Goal: Subscribe to service/newsletter

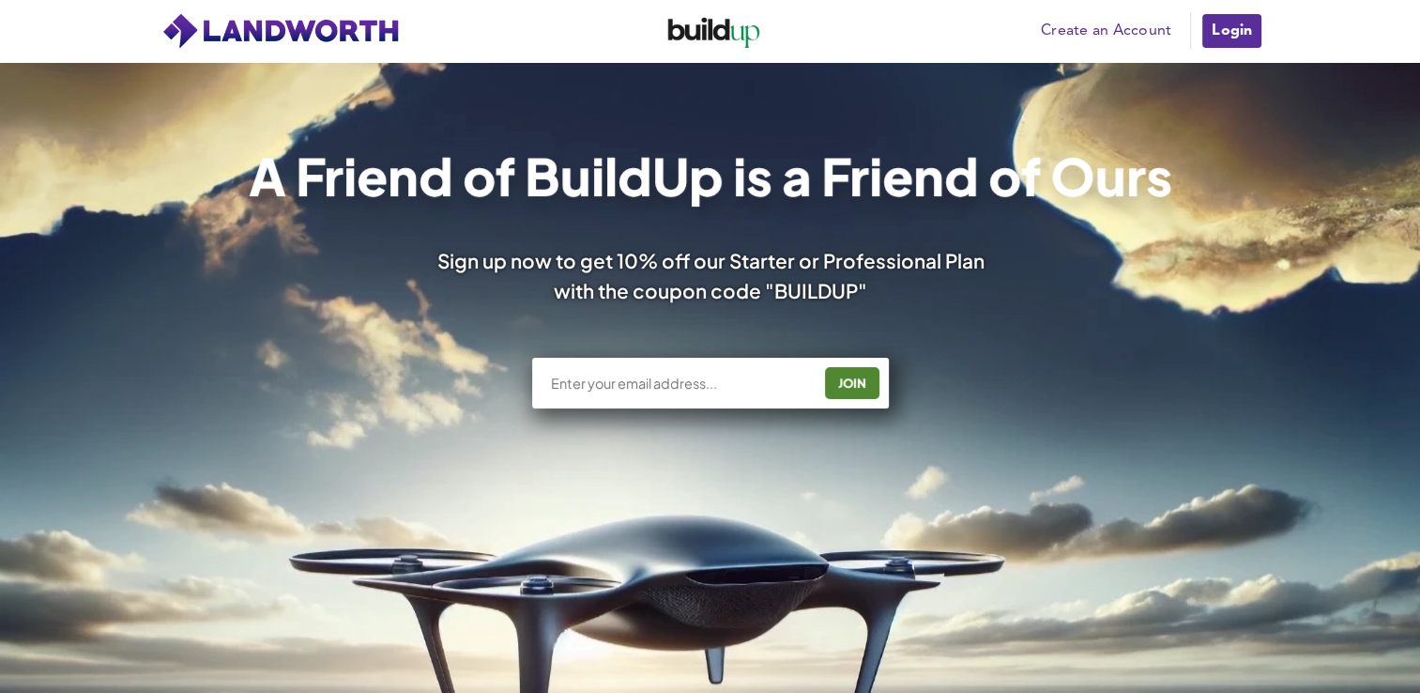
click at [743, 384] on input "text" at bounding box center [680, 383] width 262 height 19
type input "[PERSON_NAME][EMAIL_ADDRESS][DOMAIN_NAME]"
click at [846, 382] on div "JOIN" at bounding box center [852, 383] width 43 height 30
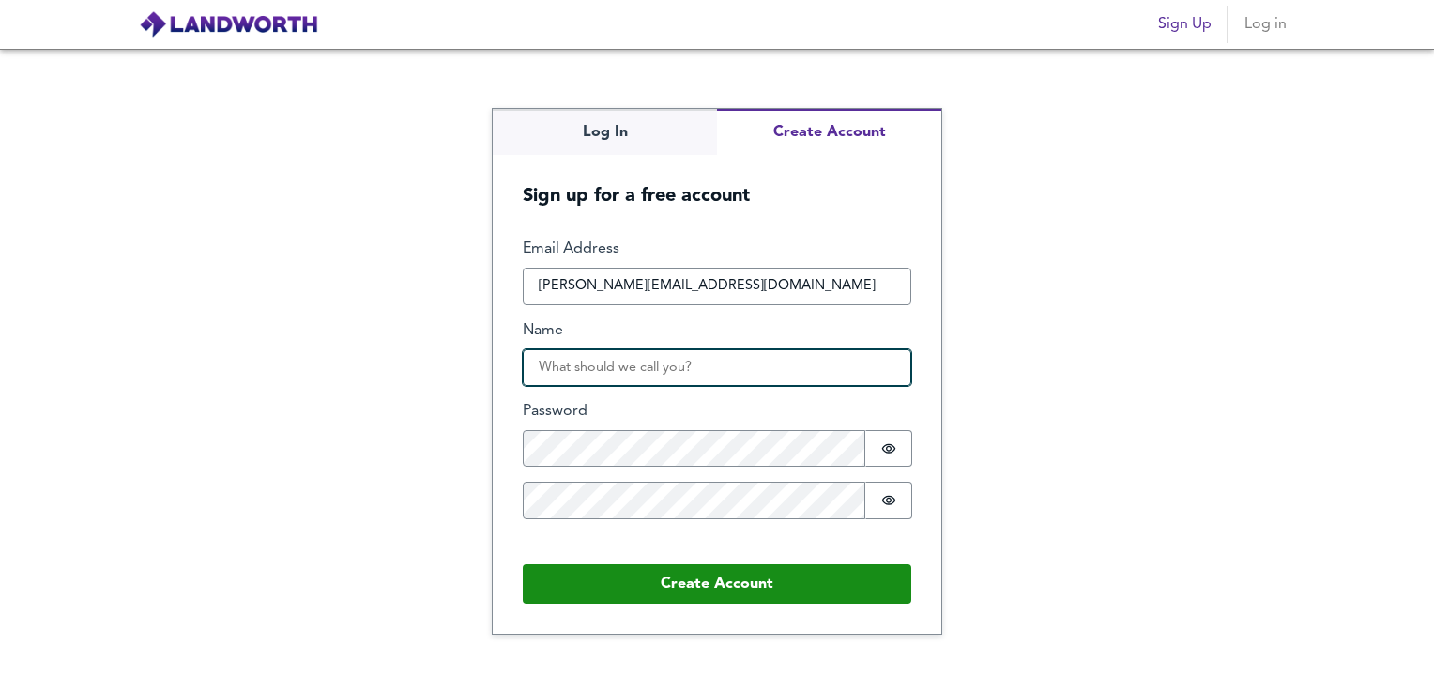
click at [728, 360] on input "Name" at bounding box center [717, 368] width 389 height 38
type input "[PERSON_NAME]"
click at [1069, 467] on div "Log In Create Account Sign up for a free account Email Address [EMAIL_ADDRESS][…" at bounding box center [717, 371] width 1434 height 644
click at [1058, 306] on div "Log In Create Account Sign up for a free account Email Address [EMAIL_ADDRESS][…" at bounding box center [717, 371] width 1434 height 644
